Goal: Task Accomplishment & Management: Complete application form

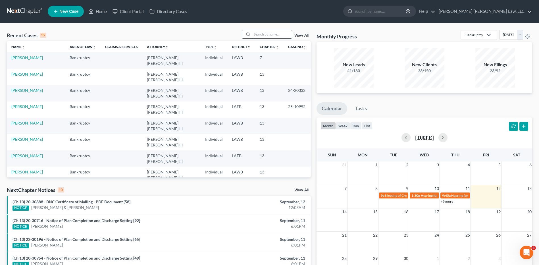
click at [263, 33] on input "search" at bounding box center [272, 34] width 40 height 8
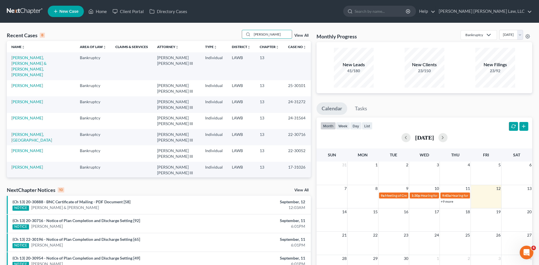
type input "[PERSON_NAME]"
click at [23, 60] on td "[PERSON_NAME], [PERSON_NAME] & [PERSON_NAME], [PERSON_NAME]" at bounding box center [41, 66] width 69 height 28
drag, startPoint x: 23, startPoint y: 60, endPoint x: 45, endPoint y: 57, distance: 22.9
click at [45, 57] on link "[PERSON_NAME], [PERSON_NAME] & [PERSON_NAME], [PERSON_NAME]" at bounding box center [28, 66] width 35 height 22
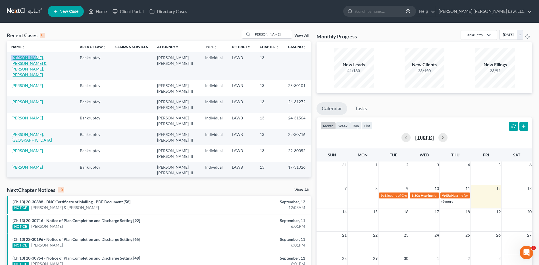
click at [45, 57] on link "[PERSON_NAME], [PERSON_NAME] & [PERSON_NAME], [PERSON_NAME]" at bounding box center [28, 66] width 35 height 22
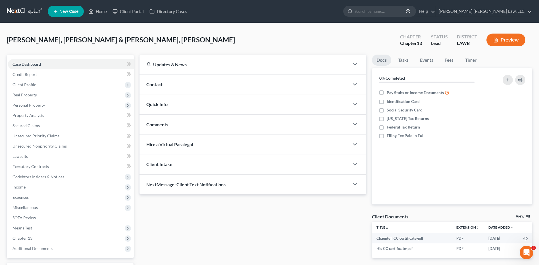
drag, startPoint x: 274, startPoint y: 124, endPoint x: 296, endPoint y: 123, distance: 22.5
click at [275, 124] on div "Comments" at bounding box center [245, 125] width 210 height 20
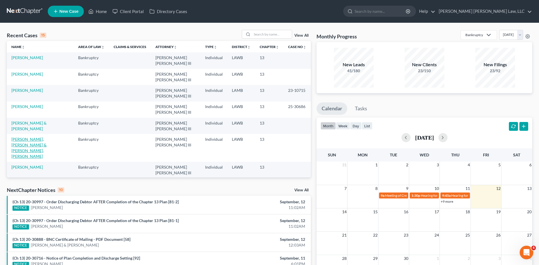
click at [35, 140] on link "[PERSON_NAME], [PERSON_NAME] & [PERSON_NAME], [PERSON_NAME]" at bounding box center [28, 148] width 35 height 22
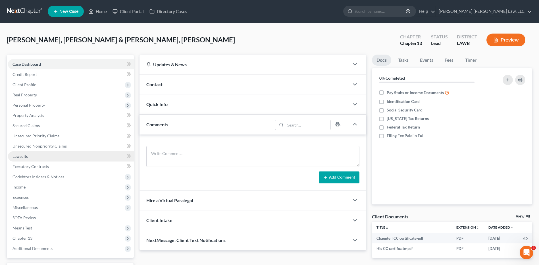
click at [18, 155] on span "Lawsuits" at bounding box center [20, 156] width 15 height 5
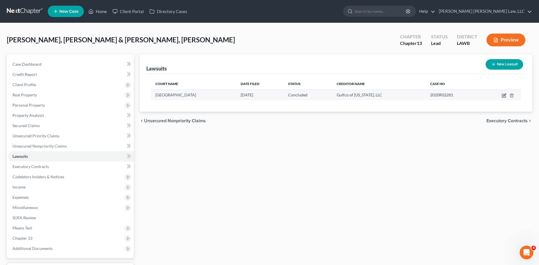
click at [505, 96] on icon "button" at bounding box center [505, 95] width 3 height 3
select select "19"
select select "2"
select select "1"
select select "19"
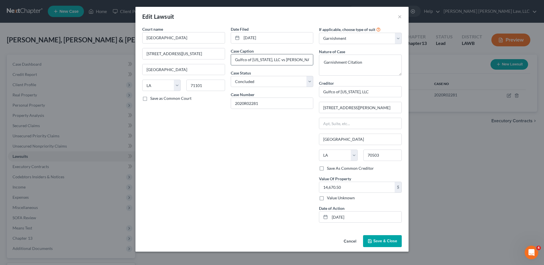
click at [304, 61] on input "Gulfco of Louisiana, LLC vs Undinique Hutcherson, Chauntell Hutcherson" at bounding box center [272, 59] width 82 height 11
click at [349, 240] on button "Cancel" at bounding box center [350, 241] width 22 height 11
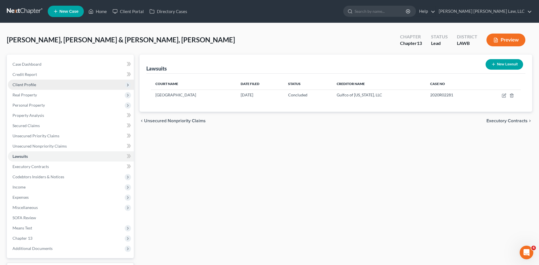
click at [26, 85] on span "Client Profile" at bounding box center [25, 84] width 24 height 5
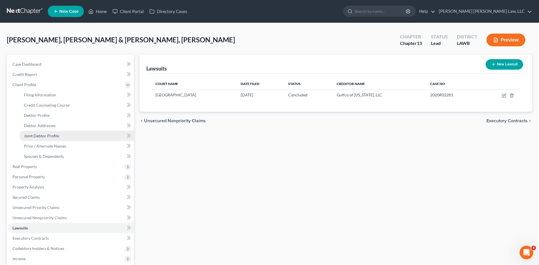
click at [38, 136] on span "Joint Debtor Profile" at bounding box center [41, 135] width 35 height 5
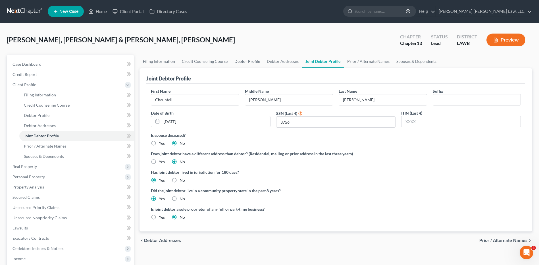
click at [242, 58] on link "Debtor Profile" at bounding box center [247, 62] width 32 height 14
select select "1"
select select "0"
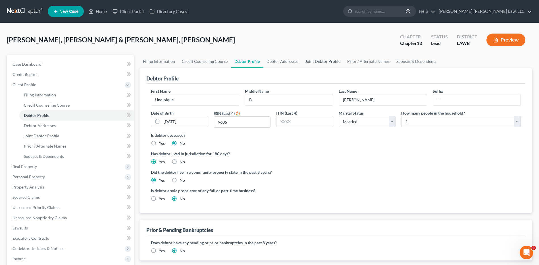
click at [309, 61] on link "Joint Debtor Profile" at bounding box center [323, 62] width 42 height 14
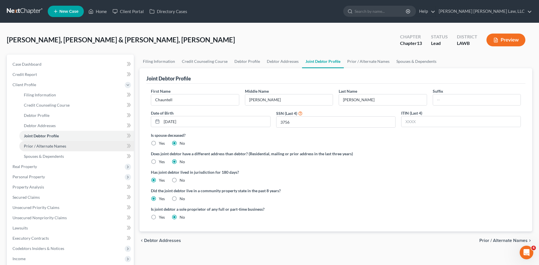
click at [43, 145] on span "Prior / Alternate Names" at bounding box center [45, 146] width 42 height 5
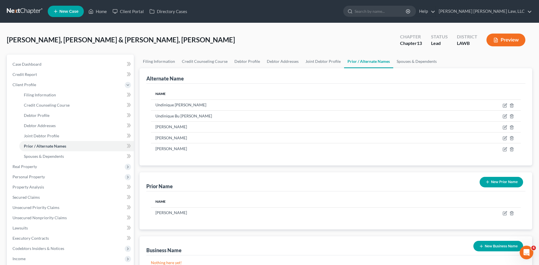
click at [30, 11] on link at bounding box center [25, 11] width 36 height 10
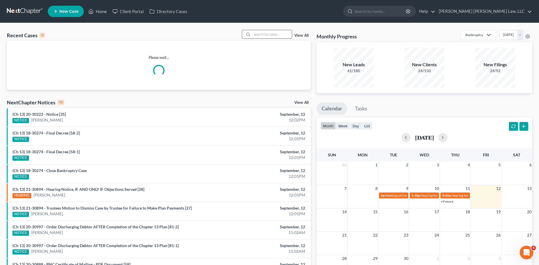
click at [264, 34] on input "search" at bounding box center [272, 34] width 40 height 8
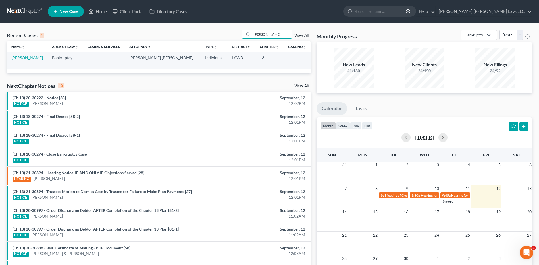
type input "folden"
click at [32, 58] on link "Folden, Benjamin" at bounding box center [27, 57] width 32 height 5
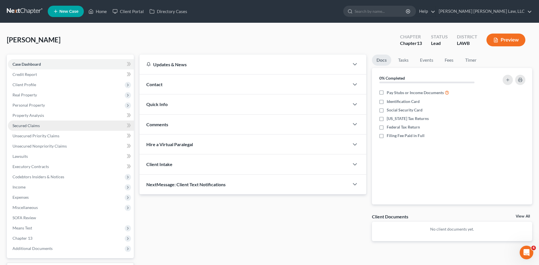
click at [31, 125] on span "Secured Claims" at bounding box center [26, 125] width 27 height 5
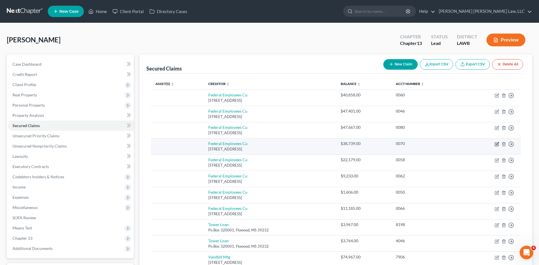
click at [498, 143] on icon "button" at bounding box center [497, 144] width 5 height 5
select select "19"
select select "0"
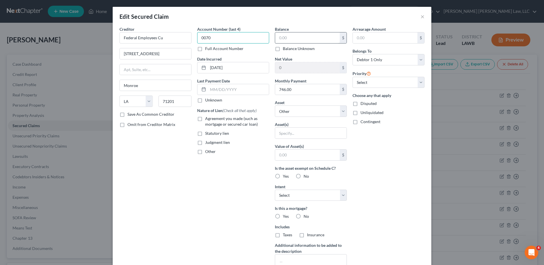
type input "0070"
click at [309, 42] on input "text" at bounding box center [307, 37] width 65 height 11
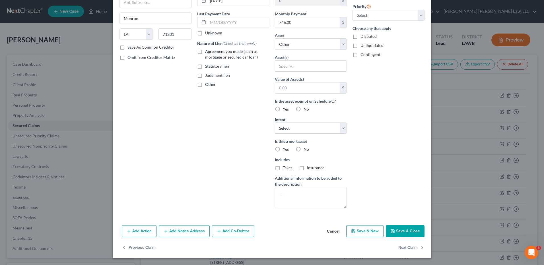
type input "38,183.38"
click at [403, 229] on button "Save & Close" at bounding box center [405, 231] width 39 height 12
select select
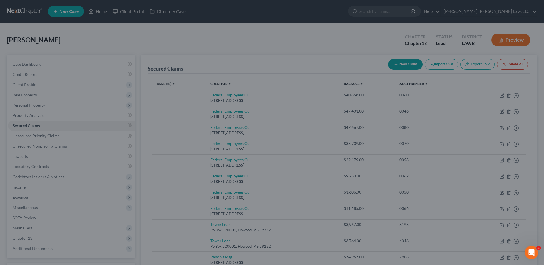
scroll to position [5, 0]
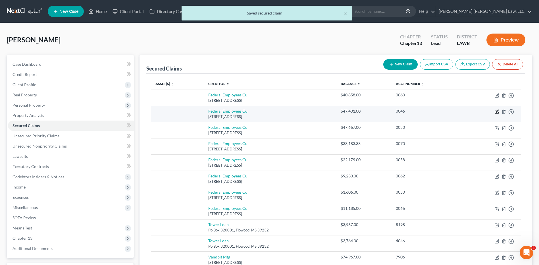
click at [498, 112] on icon "button" at bounding box center [497, 111] width 3 height 3
select select "19"
select select "0"
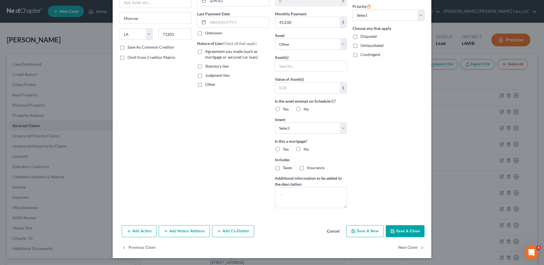
type input "47,084.58"
click at [404, 230] on button "Save & Close" at bounding box center [405, 231] width 39 height 12
select select
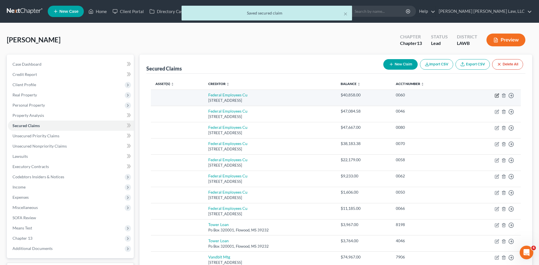
click at [497, 96] on icon "button" at bounding box center [497, 95] width 3 height 3
select select "19"
select select "0"
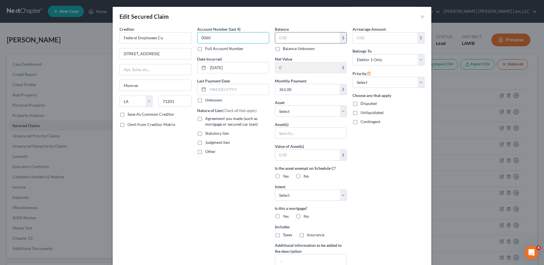
type input "0060"
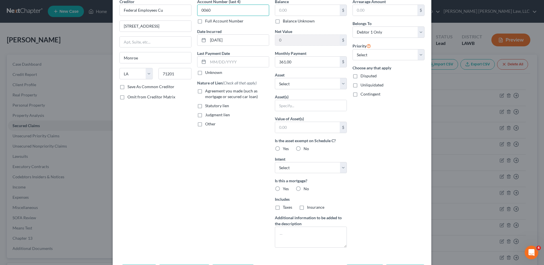
scroll to position [67, 0]
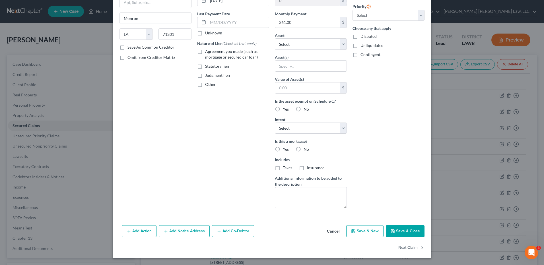
click at [402, 232] on button "Save & Close" at bounding box center [405, 231] width 39 height 12
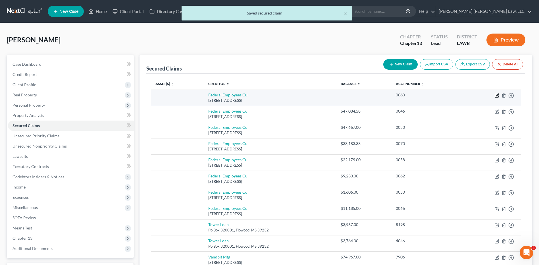
click at [497, 94] on icon "button" at bounding box center [497, 95] width 5 height 5
select select "19"
select select "0"
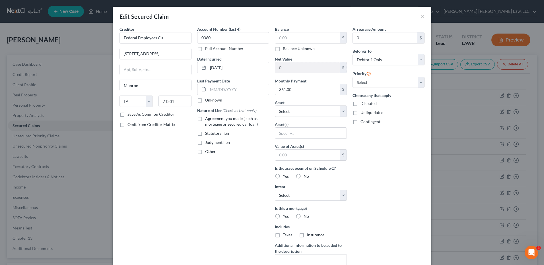
click at [418, 19] on div "Edit Secured Claim ×" at bounding box center [272, 16] width 318 height 19
click at [420, 13] on button "×" at bounding box center [422, 16] width 4 height 7
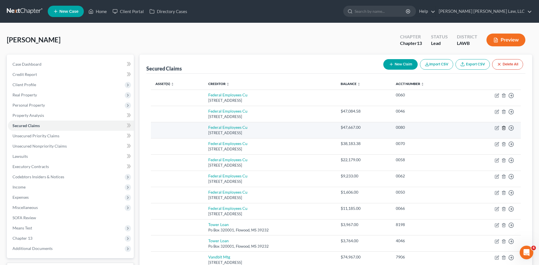
click at [504, 128] on line "button" at bounding box center [504, 128] width 0 height 1
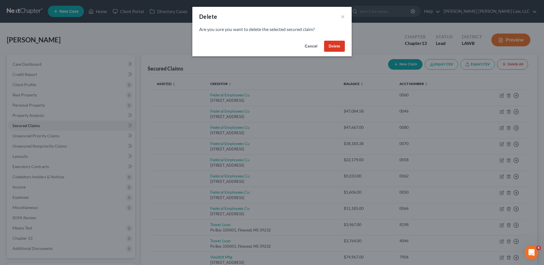
click at [332, 47] on button "Delete" at bounding box center [334, 46] width 21 height 11
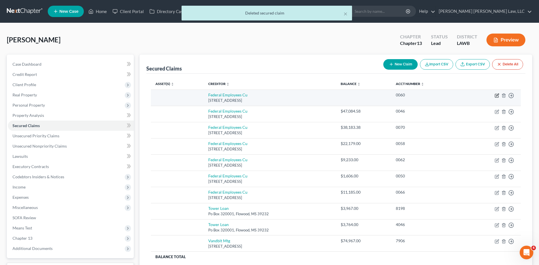
click at [498, 95] on icon "button" at bounding box center [497, 95] width 3 height 3
select select "19"
select select "0"
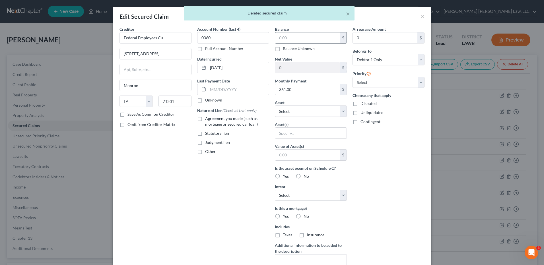
click at [292, 35] on input "text" at bounding box center [307, 37] width 65 height 11
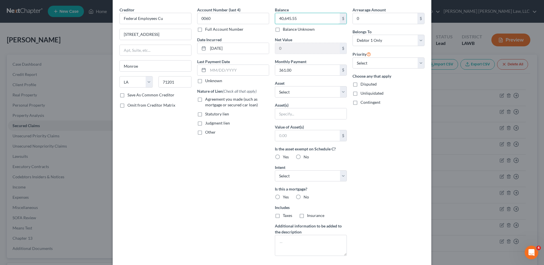
scroll to position [67, 0]
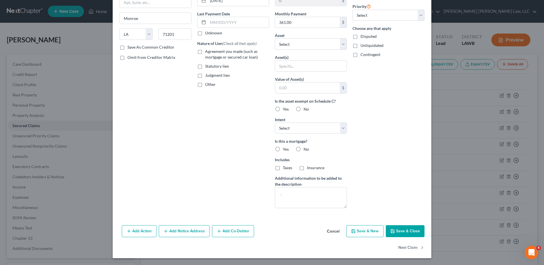
type input "40,645.55"
click at [400, 231] on button "Save & Close" at bounding box center [405, 231] width 39 height 12
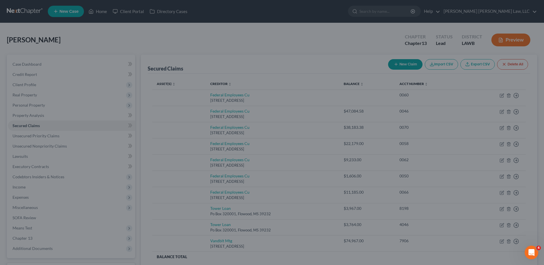
scroll to position [5, 0]
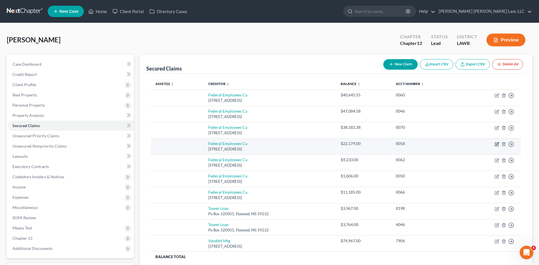
click at [496, 144] on icon "button" at bounding box center [497, 144] width 5 height 5
select select "19"
select select "0"
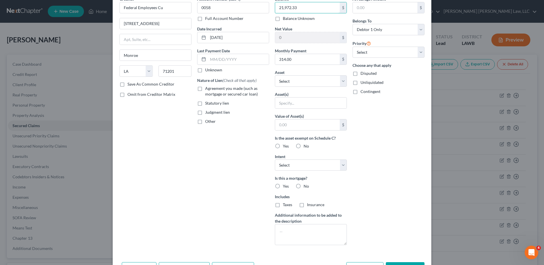
scroll to position [67, 0]
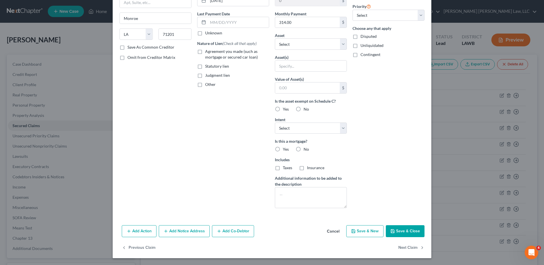
type input "21,972.33"
click at [399, 233] on button "Save & Close" at bounding box center [405, 231] width 39 height 12
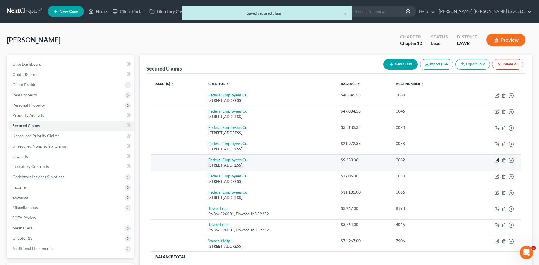
click at [496, 161] on icon "button" at bounding box center [497, 160] width 5 height 5
select select "19"
select select "0"
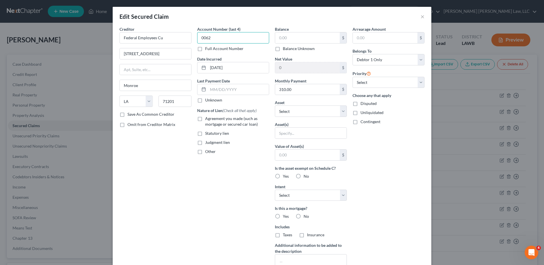
type input "0062"
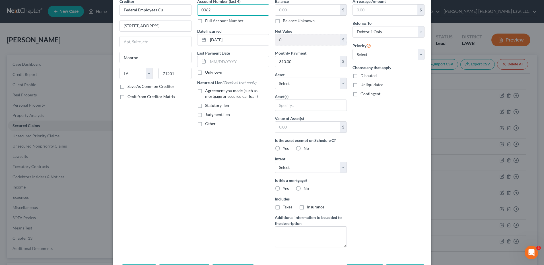
scroll to position [67, 0]
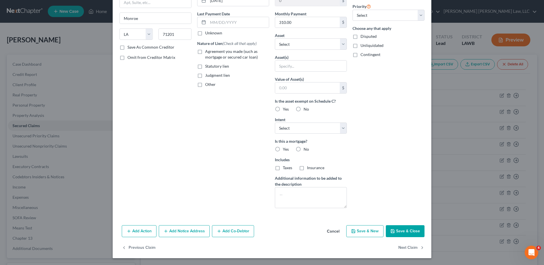
click at [397, 230] on button "Save & Close" at bounding box center [405, 231] width 39 height 12
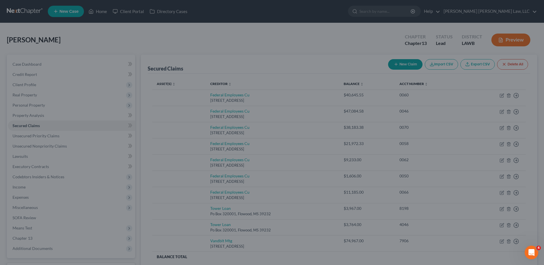
scroll to position [5, 0]
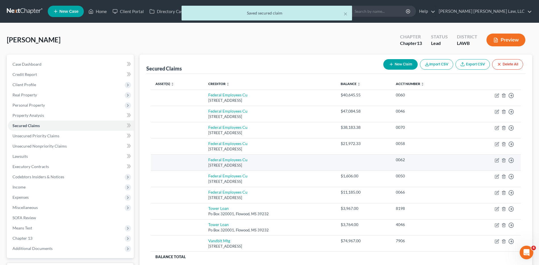
click at [498, 158] on td "Move to E Move to F Move to G Move to Notice Only" at bounding box center [492, 162] width 58 height 16
click at [496, 160] on icon "button" at bounding box center [497, 160] width 5 height 5
select select "19"
select select "0"
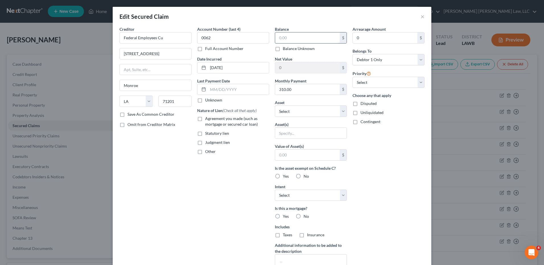
drag, startPoint x: 312, startPoint y: 38, endPoint x: 312, endPoint y: 41, distance: 2.9
click at [312, 38] on input "text" at bounding box center [307, 37] width 65 height 11
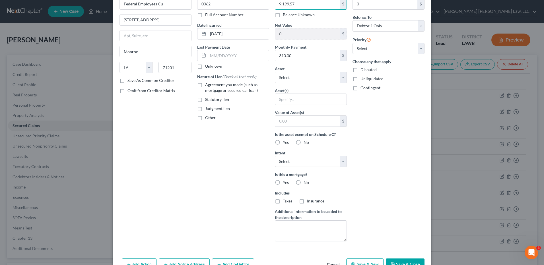
scroll to position [67, 0]
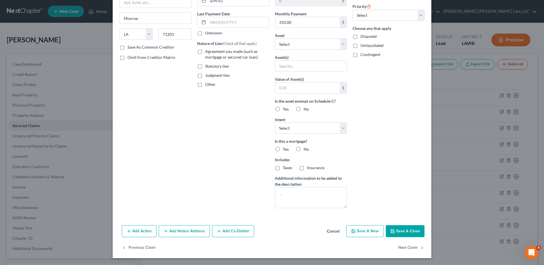
type input "9,199.57"
click at [403, 231] on button "Save & Close" at bounding box center [405, 231] width 39 height 12
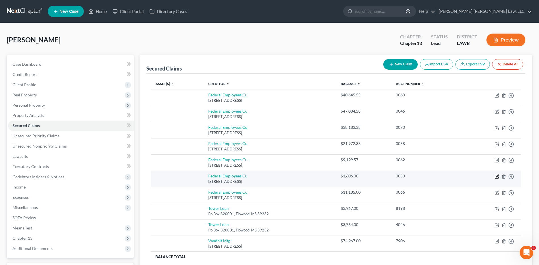
click at [498, 177] on icon "button" at bounding box center [497, 176] width 5 height 5
select select "19"
select select "0"
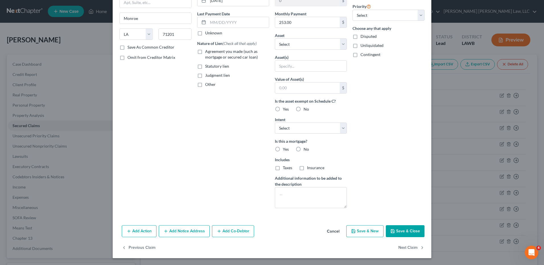
type input "1,493.18"
click at [403, 231] on button "Save & Close" at bounding box center [405, 231] width 39 height 12
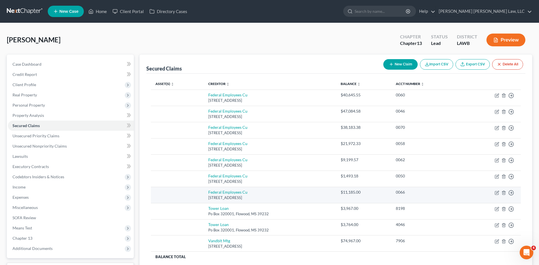
click at [494, 191] on td "Move to E Move to F Move to G Move to Notice Only" at bounding box center [492, 195] width 58 height 16
click at [497, 193] on icon "button" at bounding box center [497, 193] width 5 height 5
select select "19"
select select "0"
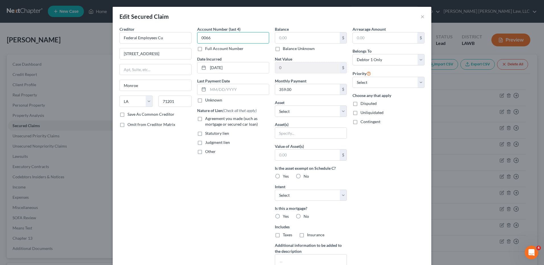
type input "0066"
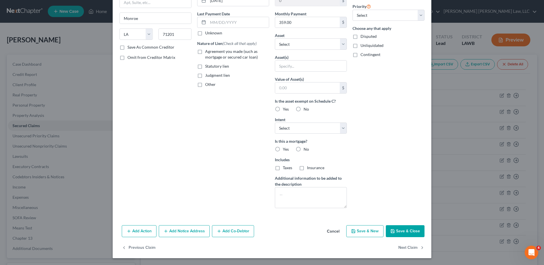
click at [399, 231] on button "Save & Close" at bounding box center [405, 231] width 39 height 12
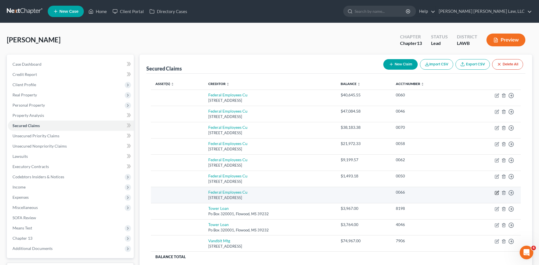
click at [498, 194] on icon "button" at bounding box center [497, 193] width 5 height 5
select select "19"
select select "0"
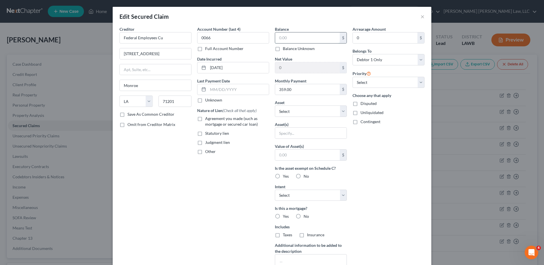
click at [311, 40] on input "text" at bounding box center [307, 37] width 65 height 11
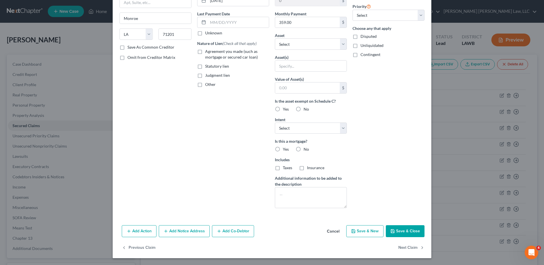
type input "10,895.37"
click at [398, 230] on button "Save & Close" at bounding box center [405, 231] width 39 height 12
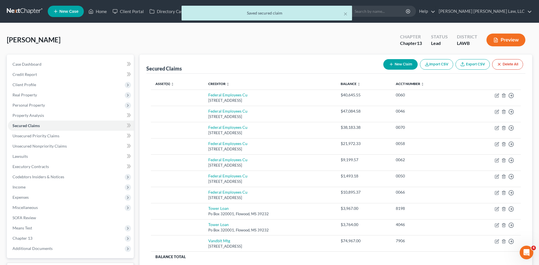
click at [395, 65] on button "New Claim" at bounding box center [401, 64] width 34 height 11
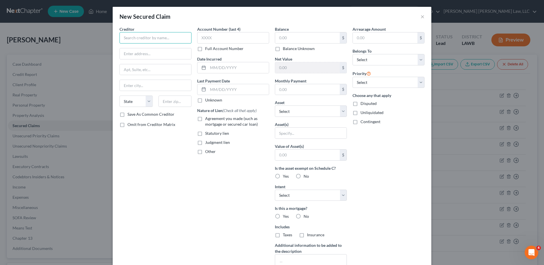
click at [175, 39] on input "text" at bounding box center [155, 37] width 72 height 11
type input "f"
type input "Federal Employees Credit Union"
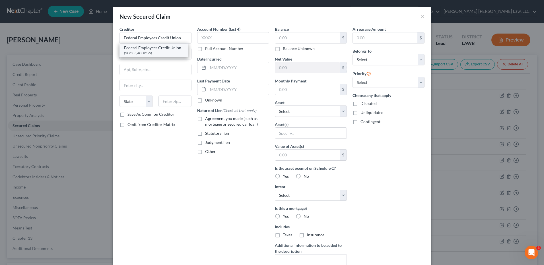
click at [164, 52] on div "Po Box 5006, Monroe, LA 71211" at bounding box center [153, 53] width 59 height 5
type input "Po Box 5006"
type input "Monroe"
select select "19"
type input "71211"
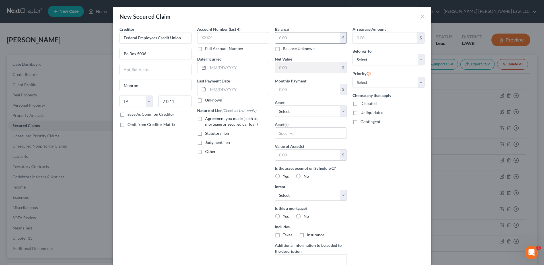
click at [281, 38] on input "text" at bounding box center [307, 37] width 65 height 11
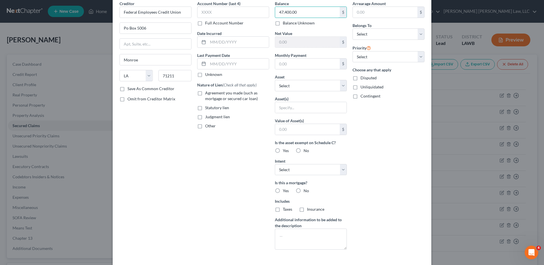
scroll to position [51, 0]
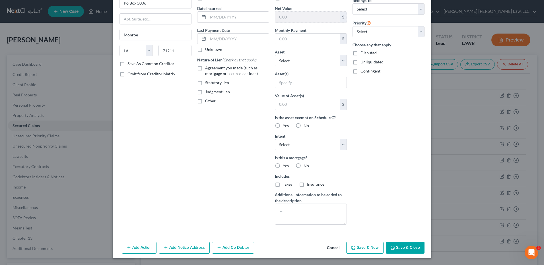
type input "47,400.00"
click at [401, 249] on button "Save & Close" at bounding box center [405, 248] width 39 height 12
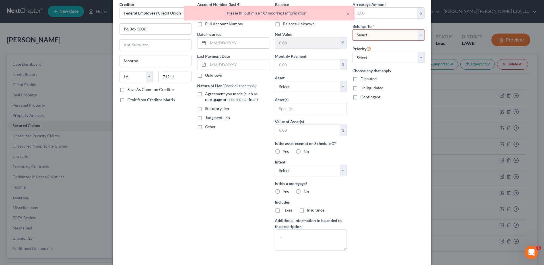
scroll to position [0, 0]
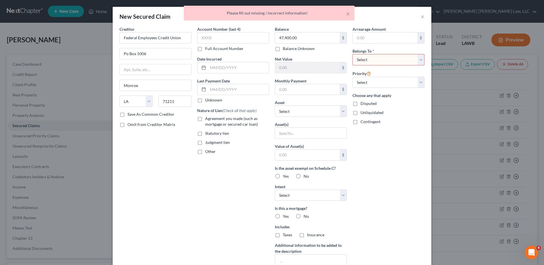
click at [381, 61] on select "Select Debtor 1 Only Debtor 2 Only Debtor 1 And Debtor 2 Only At Least One Of T…" at bounding box center [388, 59] width 72 height 11
select select "4"
click at [352, 54] on select "Select Debtor 1 Only Debtor 2 Only Debtor 1 And Debtor 2 Only At Least One Of T…" at bounding box center [388, 59] width 72 height 11
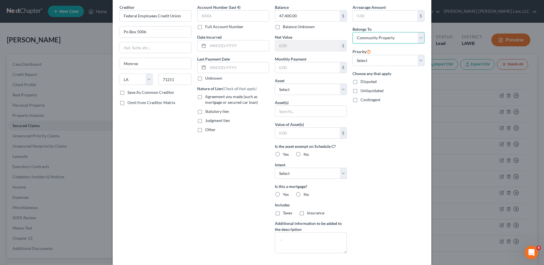
scroll to position [51, 0]
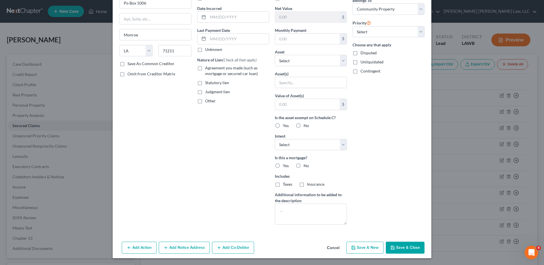
click at [402, 245] on button "Save & Close" at bounding box center [405, 248] width 39 height 12
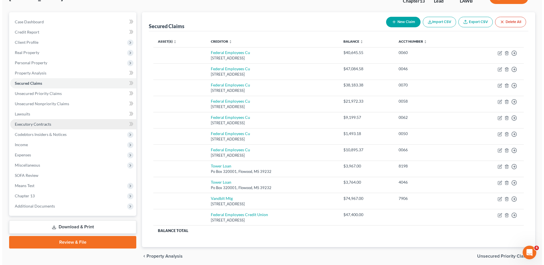
scroll to position [0, 0]
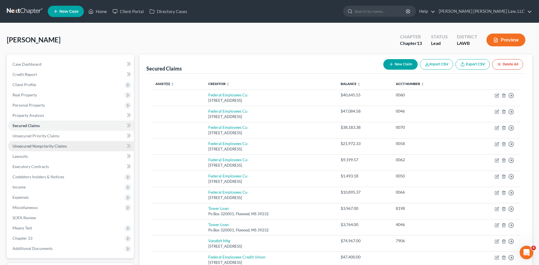
drag, startPoint x: 28, startPoint y: 145, endPoint x: 51, endPoint y: 146, distance: 23.3
click at [28, 145] on span "Unsecured Nonpriority Claims" at bounding box center [40, 146] width 54 height 5
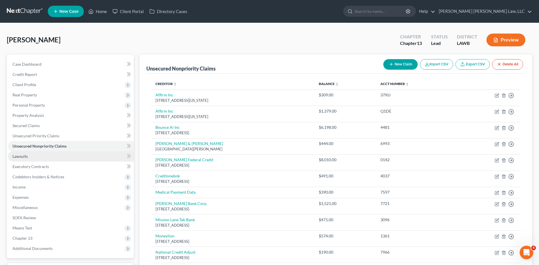
click at [18, 156] on span "Lawsuits" at bounding box center [20, 156] width 15 height 5
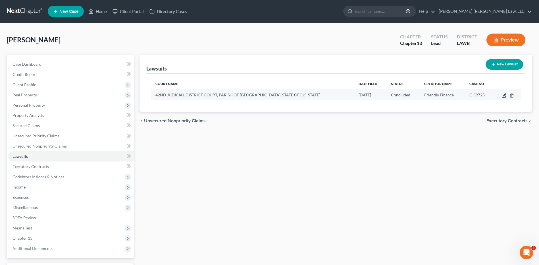
click at [504, 94] on icon "button" at bounding box center [503, 95] width 3 height 3
select select "19"
select select "2"
select select "1"
select select "19"
